Goal: Task Accomplishment & Management: Use online tool/utility

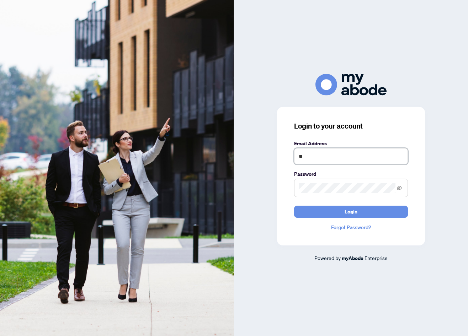
type input "**********"
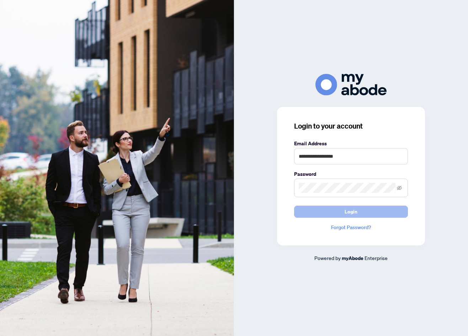
click at [345, 214] on span "Login" at bounding box center [350, 211] width 13 height 11
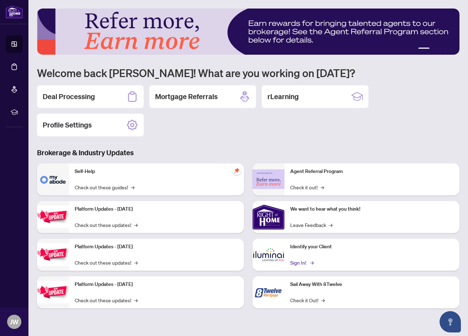
click at [299, 260] on link "Sign In! →" at bounding box center [301, 263] width 22 height 8
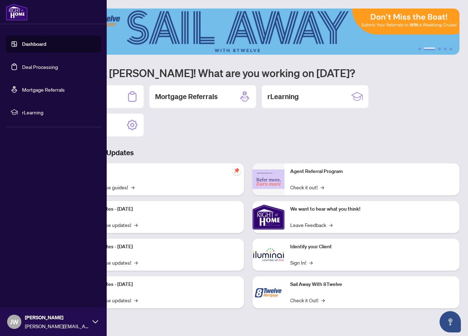
click at [28, 65] on link "Deal Processing" at bounding box center [40, 67] width 36 height 6
